Goal: Find specific page/section: Find specific page/section

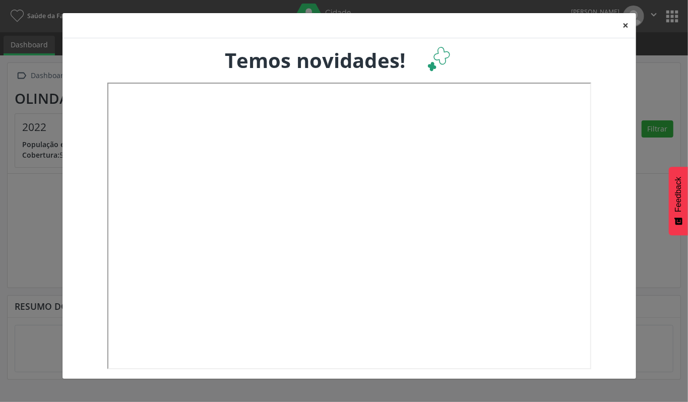
click at [628, 22] on button "×" at bounding box center [626, 25] width 20 height 25
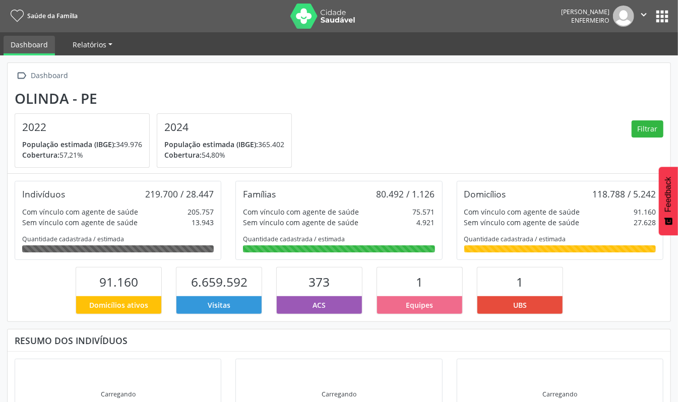
click at [95, 43] on span "Relatórios" at bounding box center [90, 45] width 34 height 10
click at [28, 33] on ul "Dashboard Relatórios Desfechos da visita" at bounding box center [339, 43] width 678 height 23
click at [28, 41] on link "Dashboard" at bounding box center [29, 46] width 51 height 20
click at [643, 9] on icon "" at bounding box center [643, 14] width 11 height 11
click at [561, 136] on section "Olinda - PE 2022 População estimada (IBGE): 349.976 [GEOGRAPHIC_DATA]: 57,21% 2…" at bounding box center [339, 129] width 649 height 78
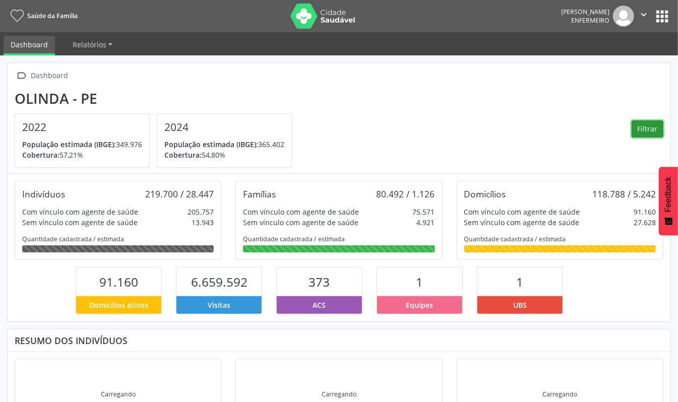
click at [648, 121] on button "Filtrar" at bounding box center [648, 129] width 32 height 17
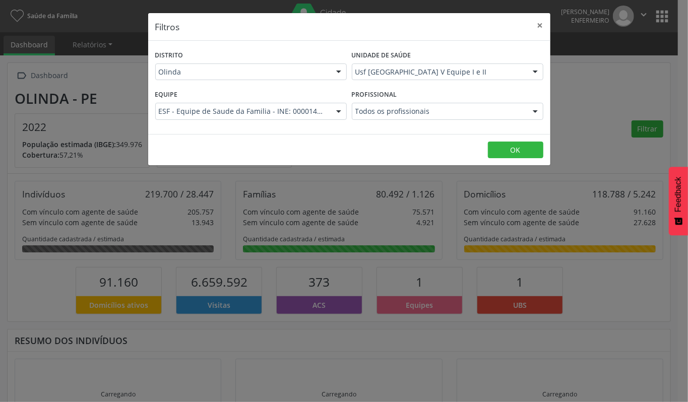
click at [334, 109] on div at bounding box center [338, 111] width 15 height 17
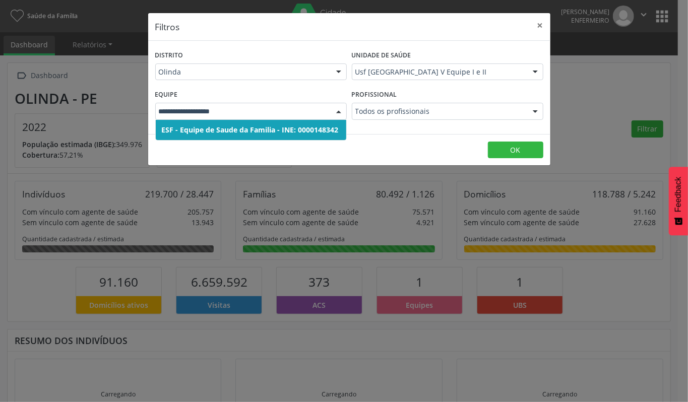
click at [448, 82] on div "Unidade de saúde Usf [GEOGRAPHIC_DATA] V Equipe I e II Usf [GEOGRAPHIC_DATA] V …" at bounding box center [447, 67] width 197 height 39
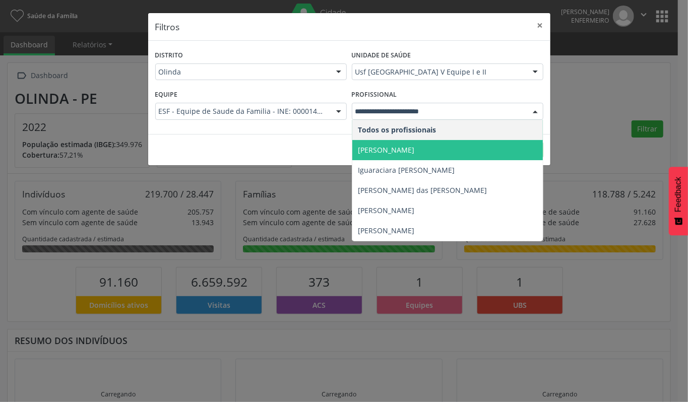
click at [415, 148] on span "[PERSON_NAME]" at bounding box center [387, 150] width 56 height 10
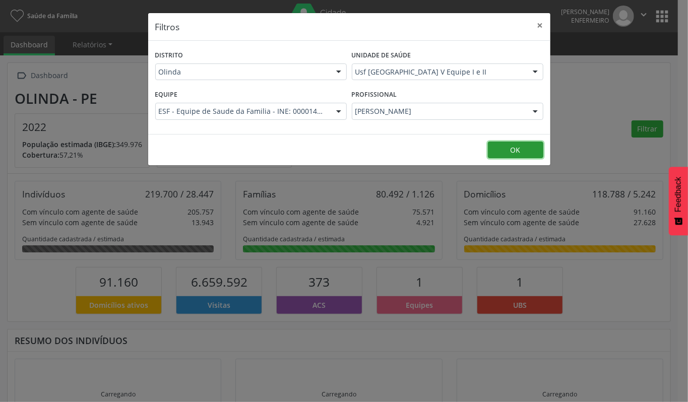
click at [524, 152] on button "OK" at bounding box center [515, 150] width 55 height 17
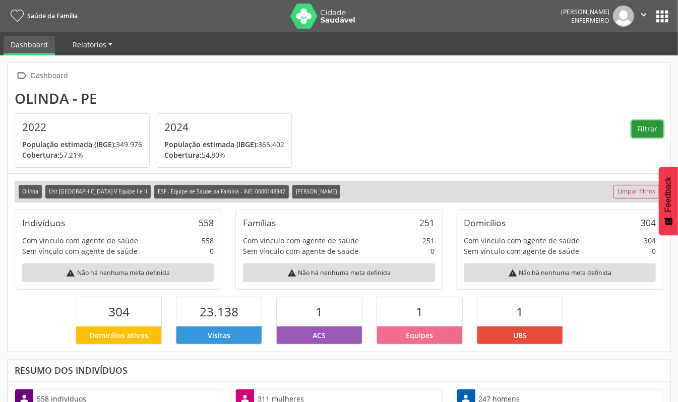
click at [83, 41] on span "Relatórios" at bounding box center [90, 45] width 34 height 10
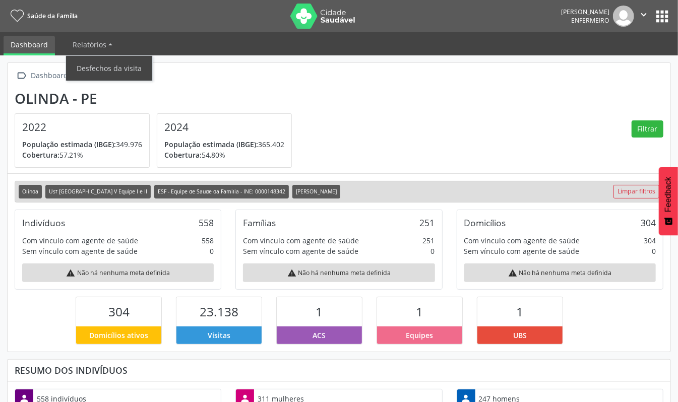
click at [33, 44] on link "Dashboard" at bounding box center [29, 46] width 51 height 20
click at [66, 9] on link "Saúde da Família" at bounding box center [42, 16] width 71 height 17
click at [313, 4] on img at bounding box center [323, 16] width 66 height 25
